Goal: Information Seeking & Learning: Learn about a topic

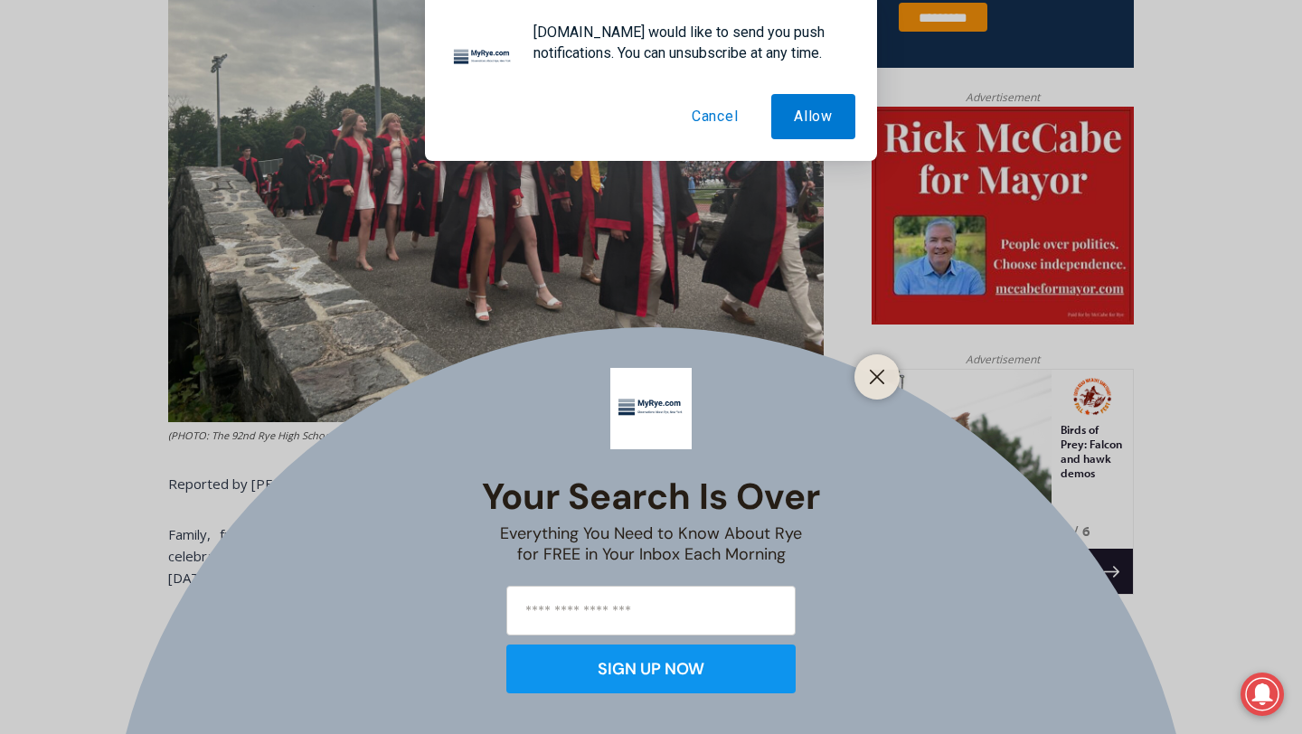
scroll to position [828, 0]
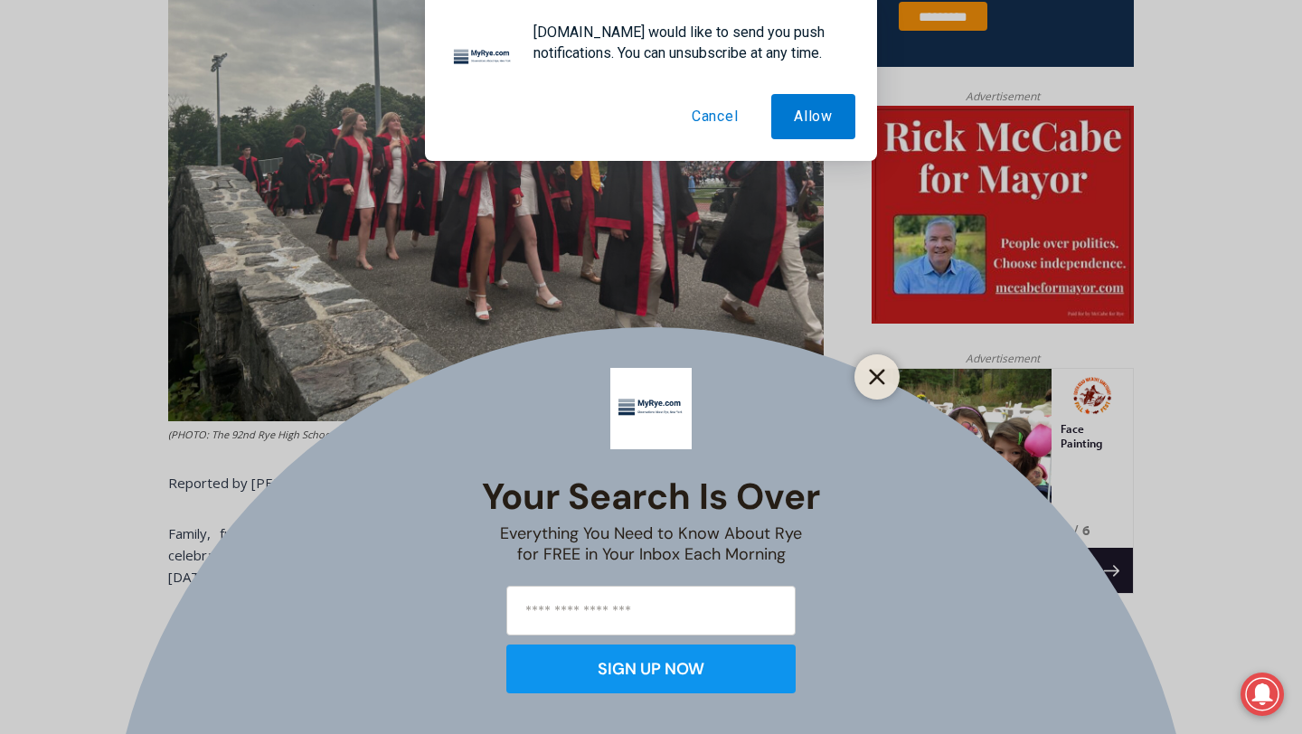
click at [873, 374] on line "Close" at bounding box center [876, 377] width 13 height 13
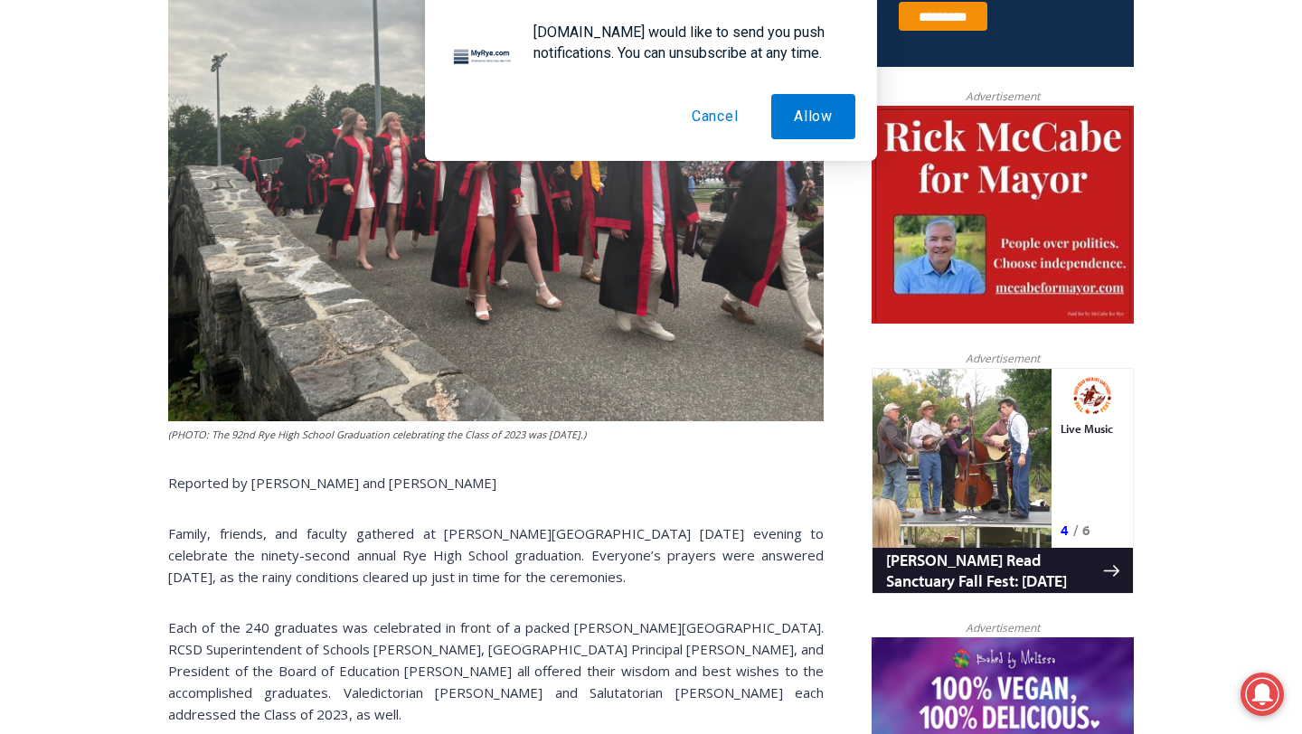
click at [719, 119] on button "Cancel" at bounding box center [715, 116] width 92 height 45
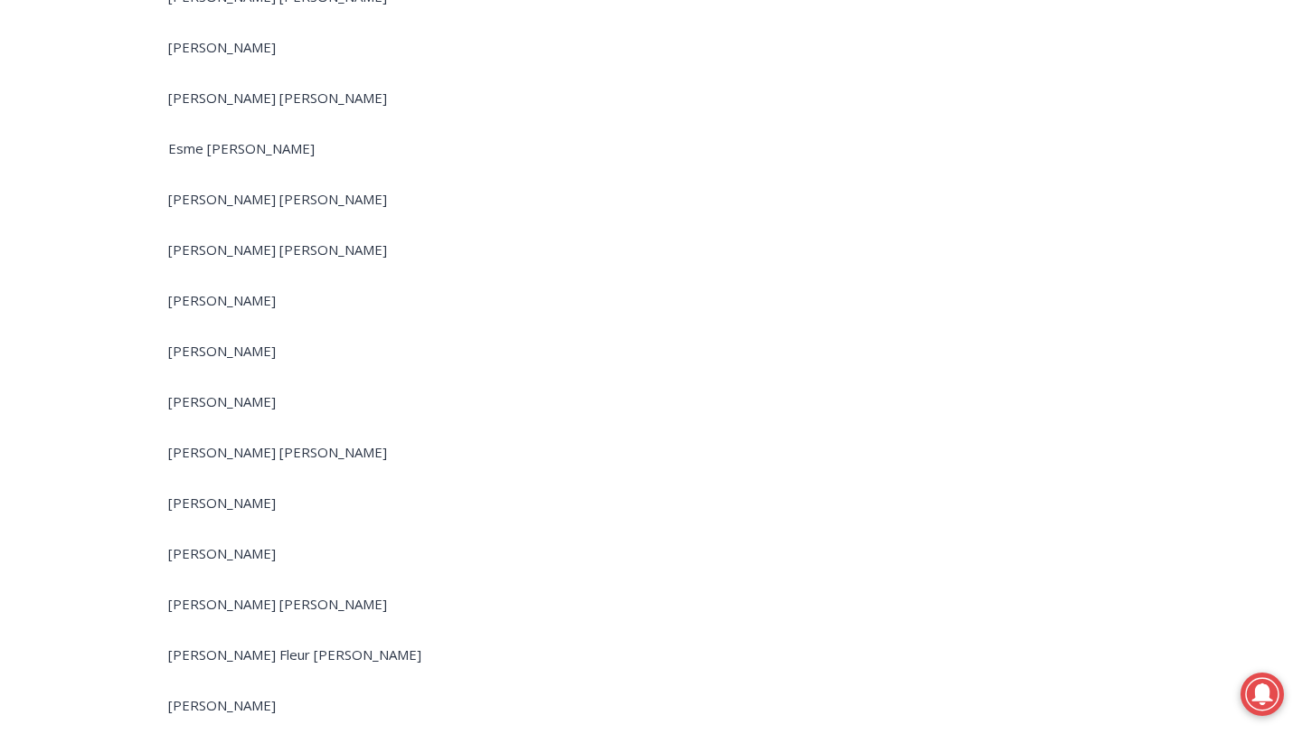
scroll to position [6832, 0]
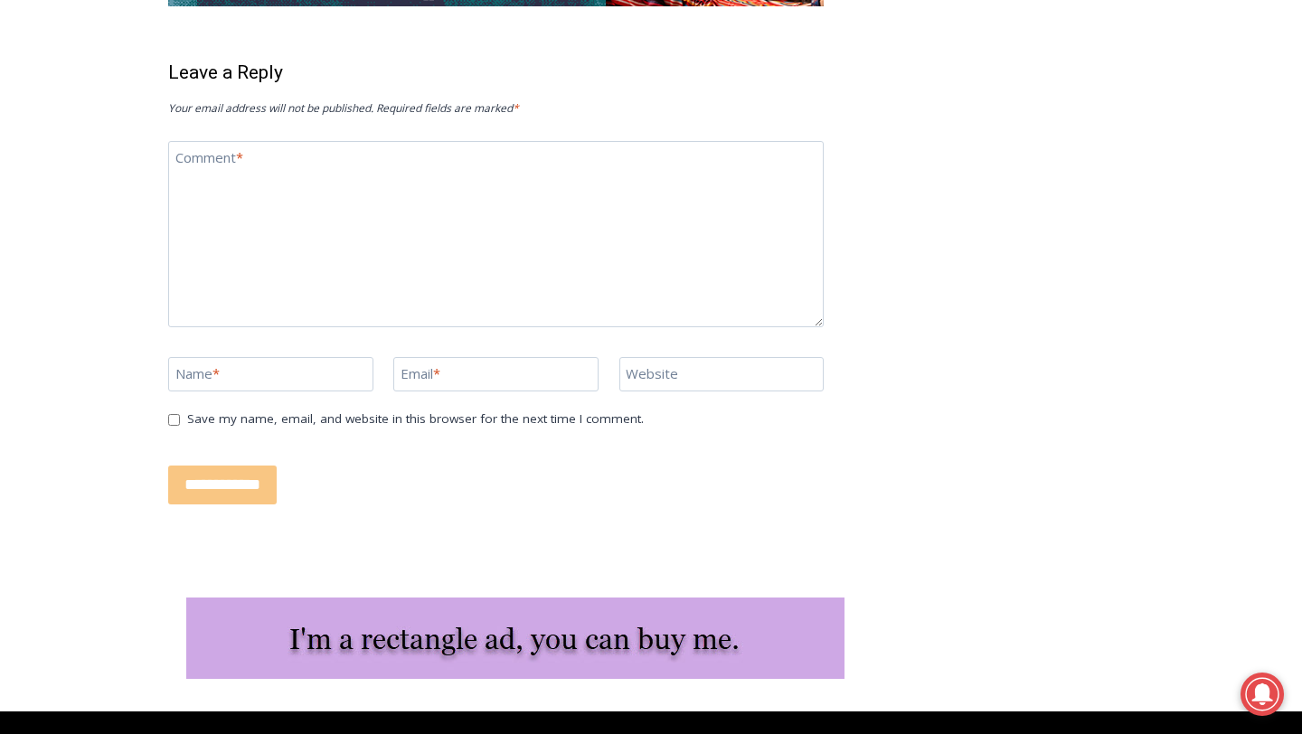
scroll to position [16287, 0]
